Goal: Navigation & Orientation: Find specific page/section

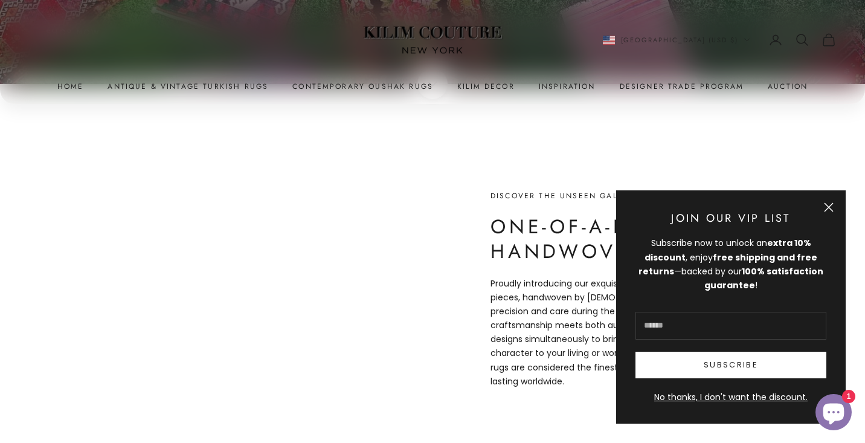
scroll to position [365, 0]
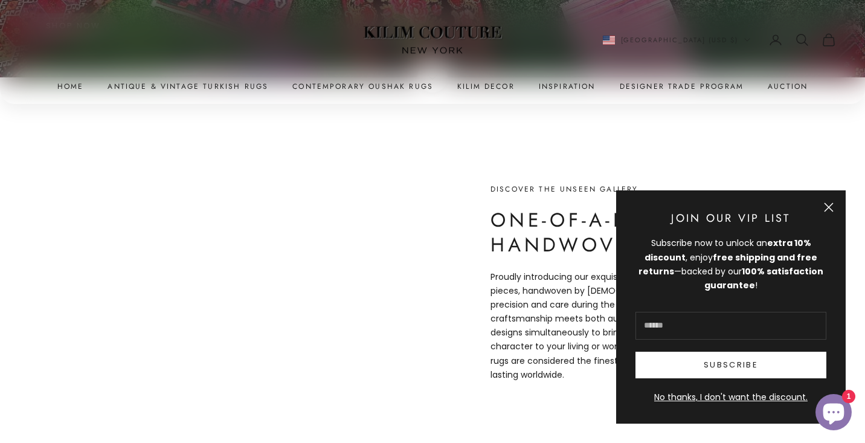
click at [831, 208] on button "Close" at bounding box center [829, 207] width 10 height 10
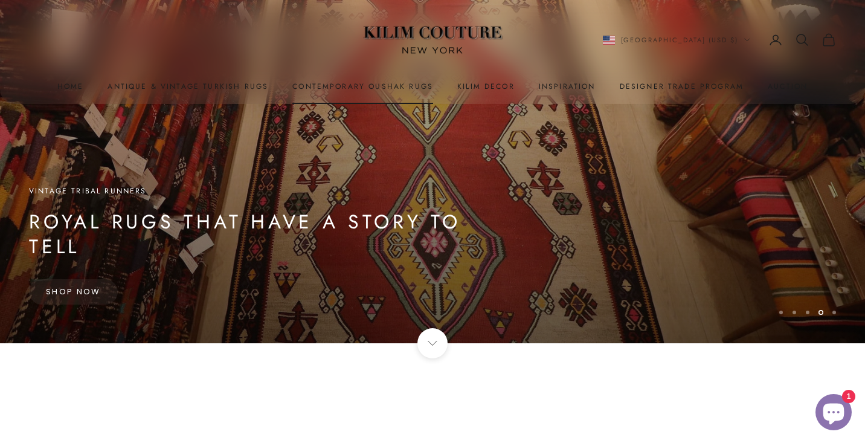
scroll to position [0, 0]
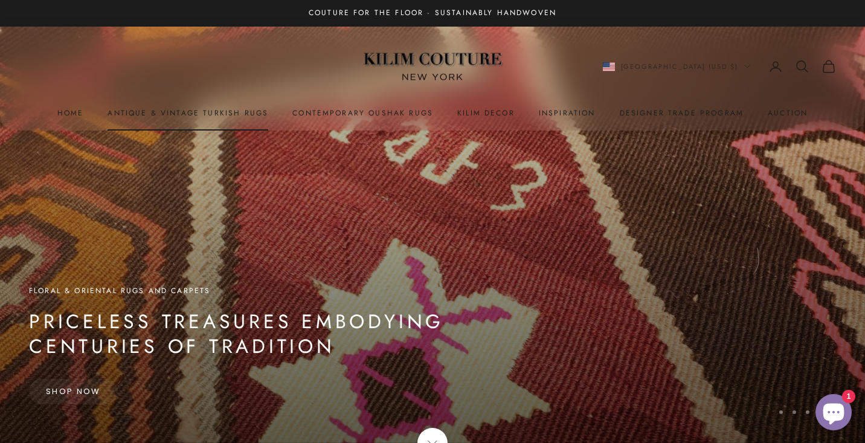
click at [210, 114] on link "Antique & Vintage Turkish Rugs" at bounding box center [188, 113] width 161 height 12
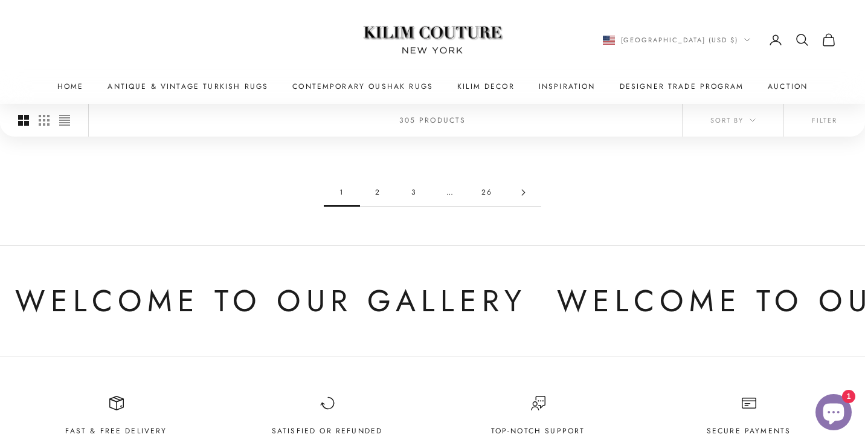
scroll to position [1274, 0]
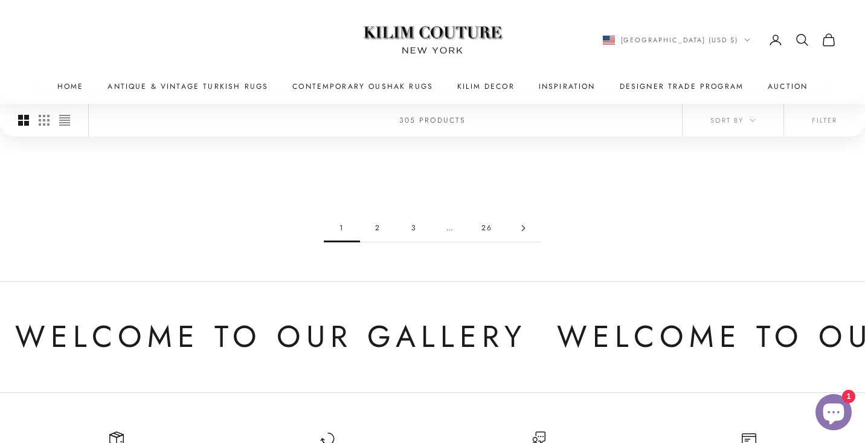
click at [370, 231] on link "2" at bounding box center [378, 227] width 36 height 27
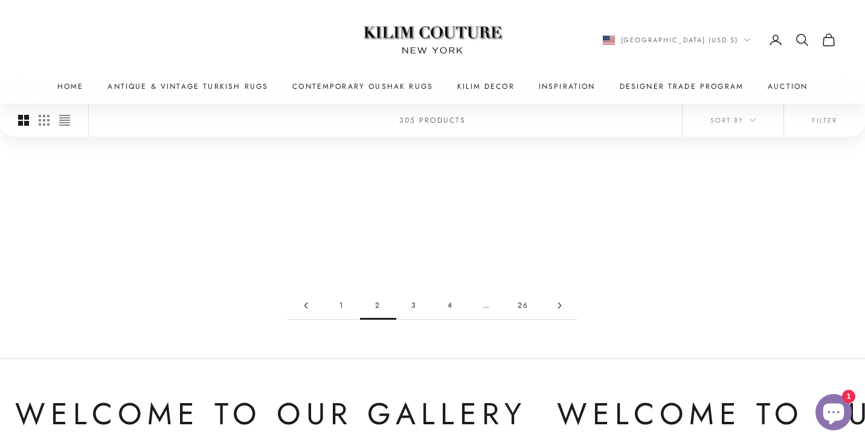
scroll to position [1180, 0]
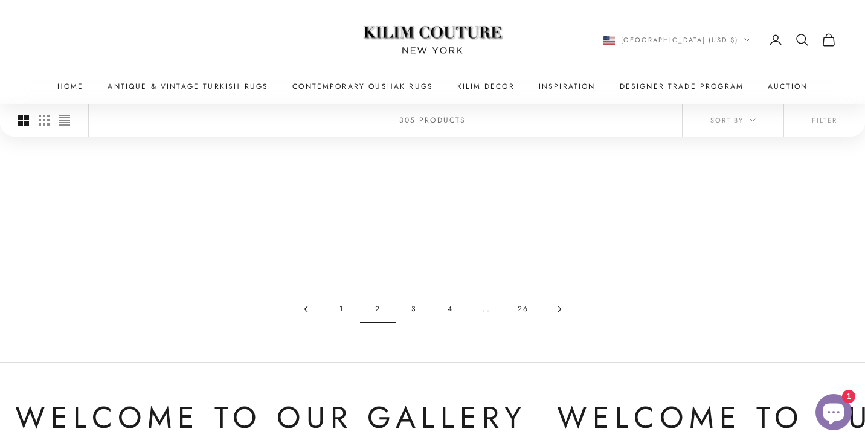
click at [408, 311] on link "3" at bounding box center [414, 308] width 36 height 27
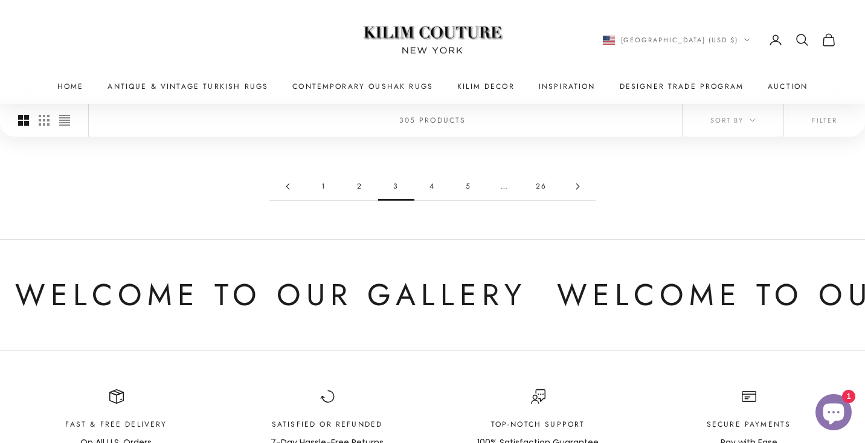
scroll to position [1312, 0]
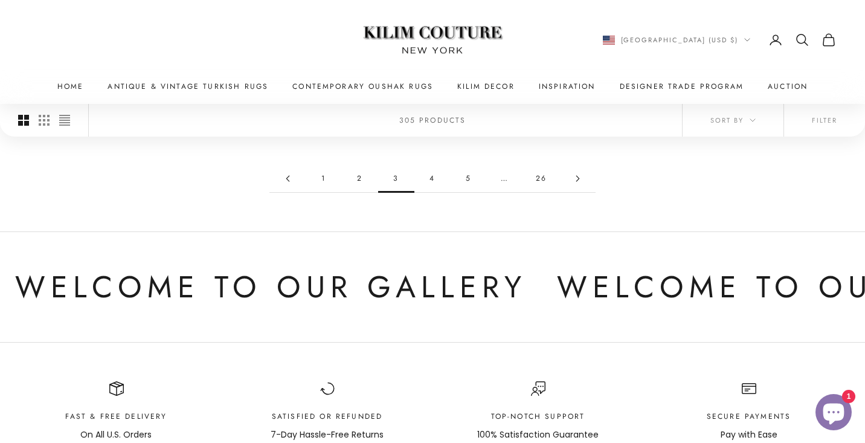
click at [431, 185] on link "4" at bounding box center [432, 178] width 36 height 27
